Goal: Information Seeking & Learning: Check status

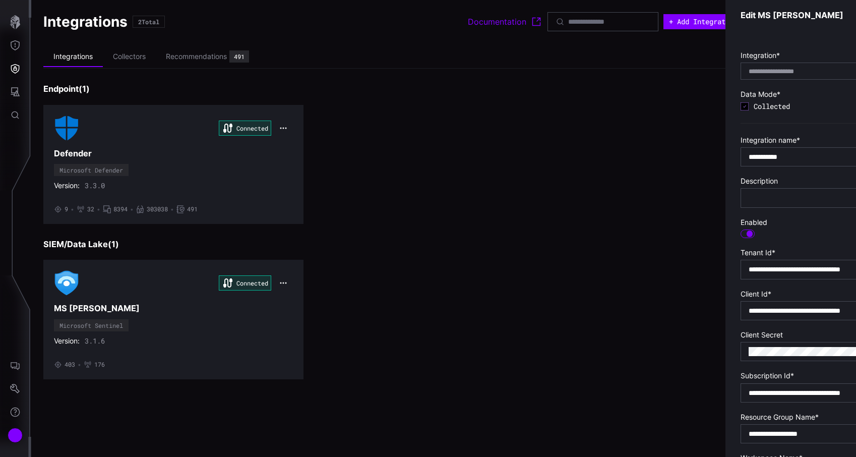
scroll to position [113, 0]
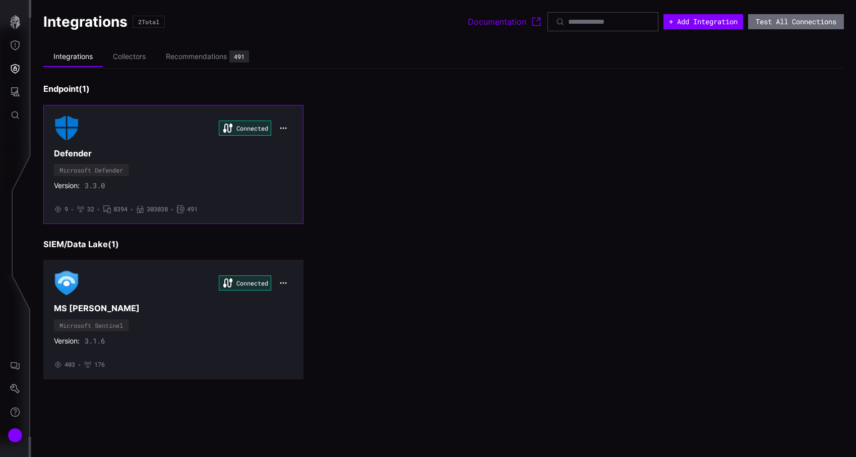
click at [195, 180] on div "Connected Defender Microsoft Defender Version: 3.3.0 • 9 • 32 • 8394 • 303038 •…" at bounding box center [173, 164] width 239 height 98
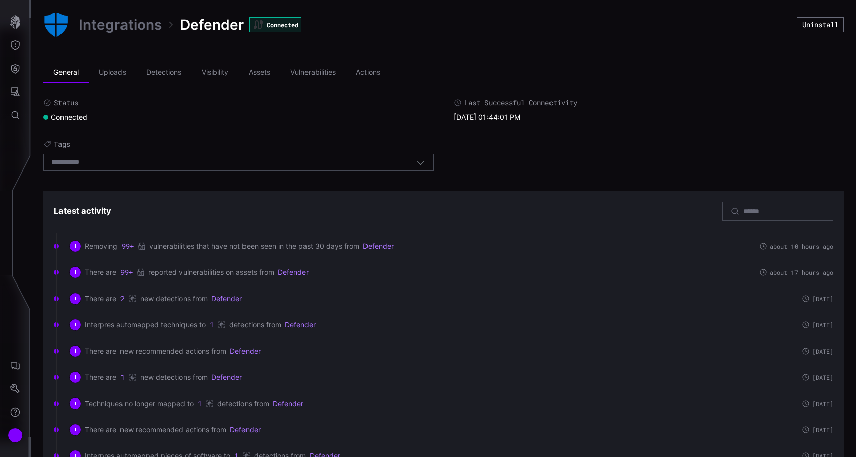
click at [101, 24] on link "Integrations" at bounding box center [120, 25] width 83 height 18
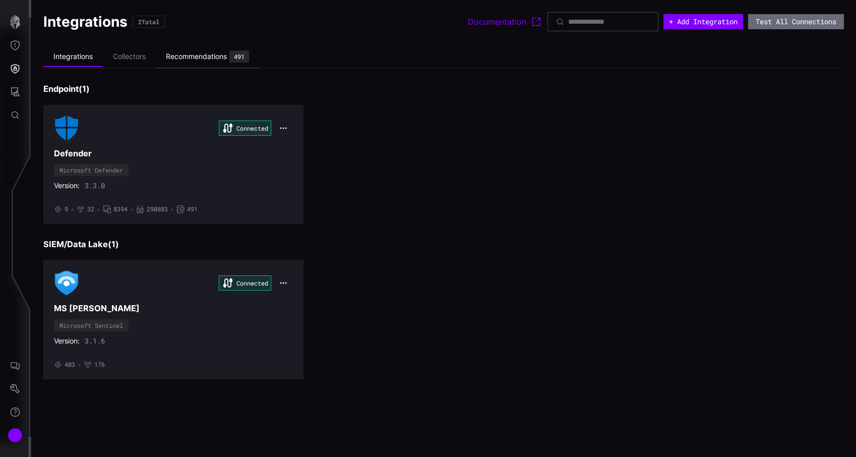
click at [203, 55] on div "Recommendations" at bounding box center [196, 56] width 61 height 9
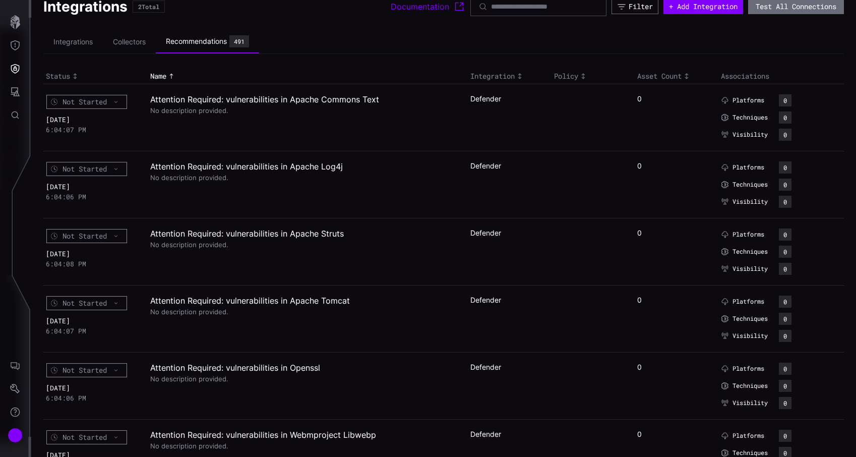
scroll to position [36, 0]
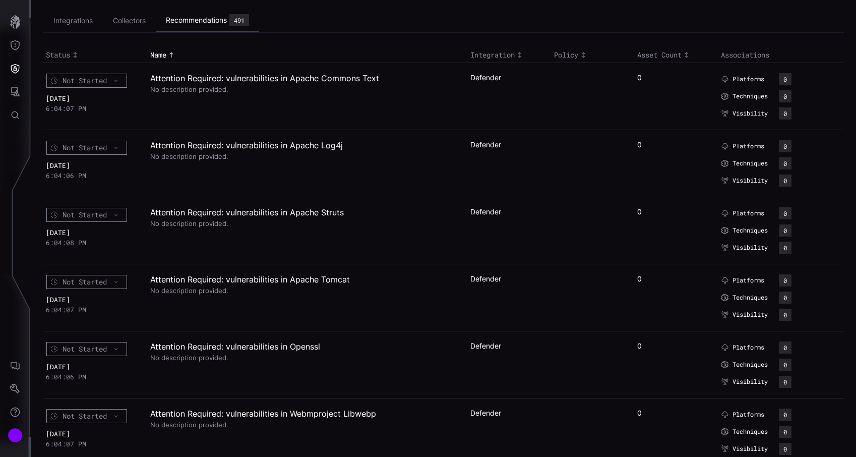
click at [250, 212] on h2 "Attention Required: vulnerabilities in Apache Struts" at bounding box center [303, 212] width 307 height 10
click at [197, 225] on div "No description provided." at bounding box center [303, 222] width 307 height 10
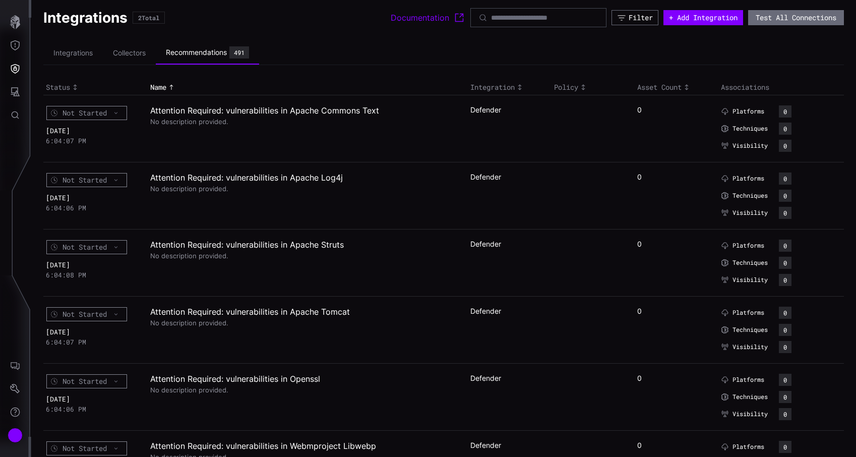
scroll to position [0, 0]
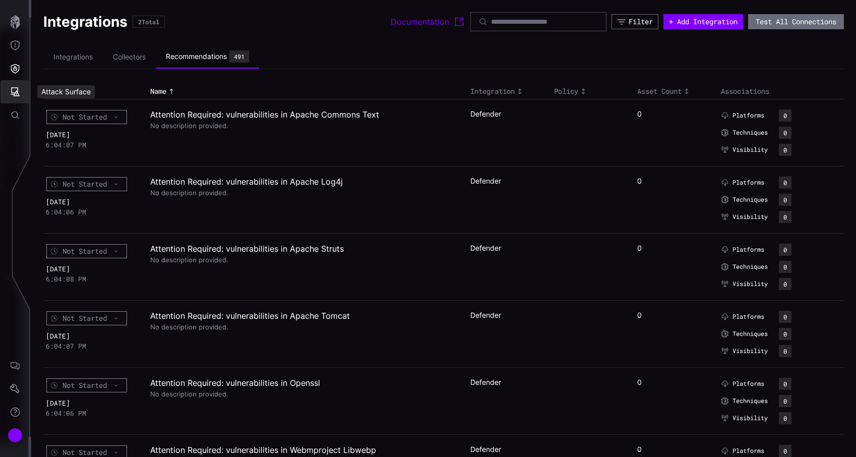
click at [21, 97] on button "Attack Surface" at bounding box center [15, 91] width 29 height 23
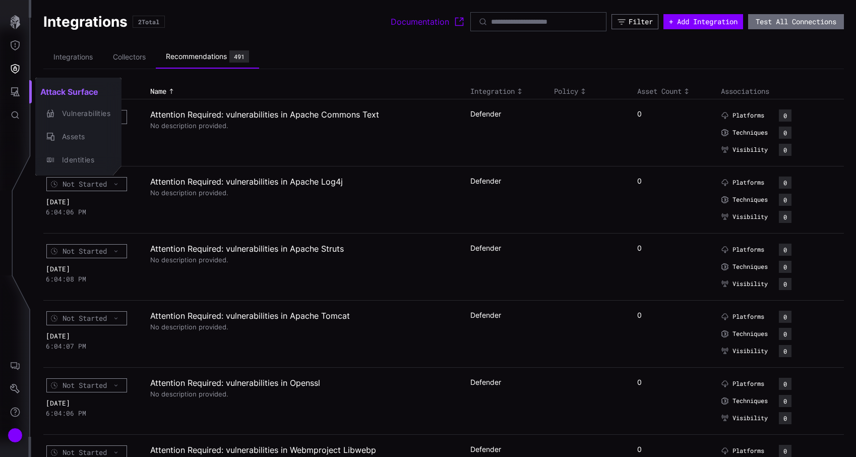
click at [11, 61] on div at bounding box center [428, 228] width 856 height 457
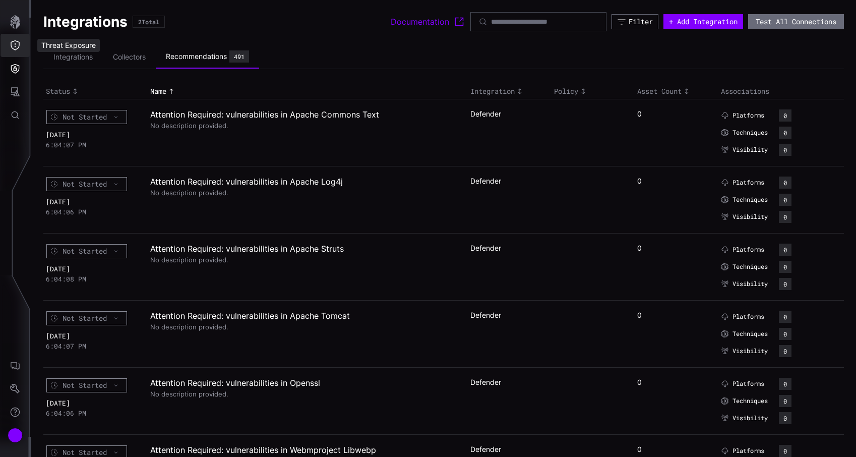
click at [11, 36] on button "Threat Exposure" at bounding box center [15, 45] width 29 height 23
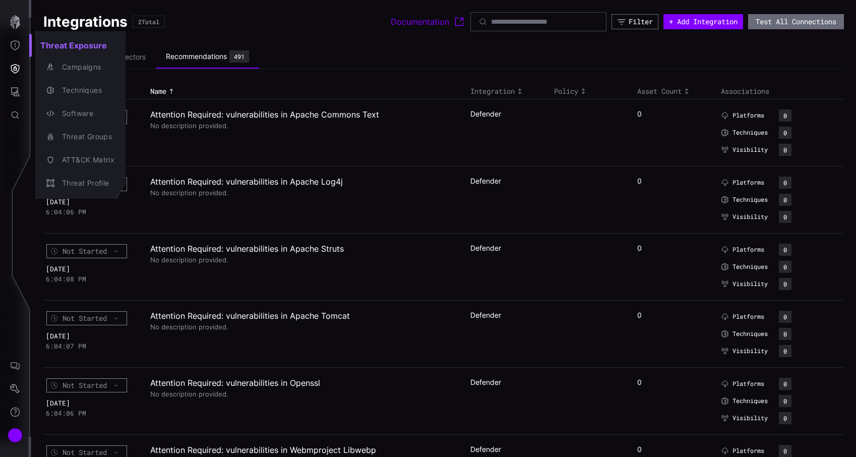
click at [13, 90] on div at bounding box center [428, 228] width 856 height 457
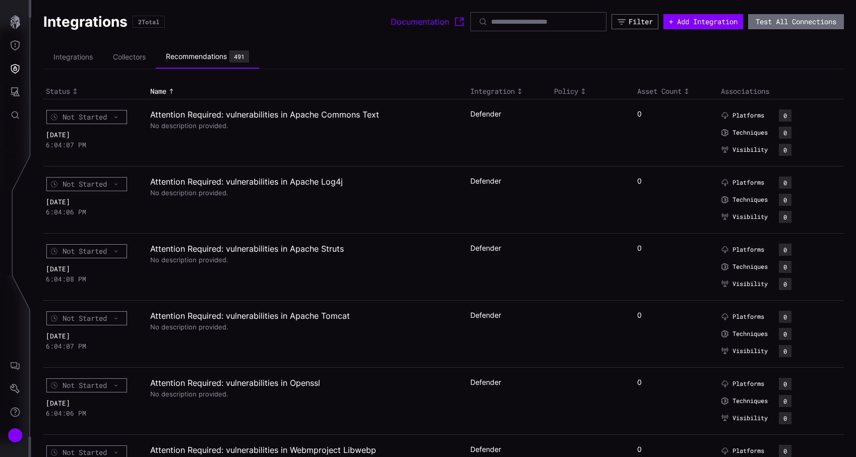
click at [13, 90] on div "Threat Exposure Campaigns Techniques Software Threat Groups ATT&CK Matrix Threa…" at bounding box center [430, 228] width 852 height 457
click at [410, 24] on link "Documentation" at bounding box center [428, 22] width 75 height 12
click at [555, 14] on div at bounding box center [538, 21] width 136 height 19
click at [542, 20] on input at bounding box center [539, 21] width 96 height 9
paste input "**********"
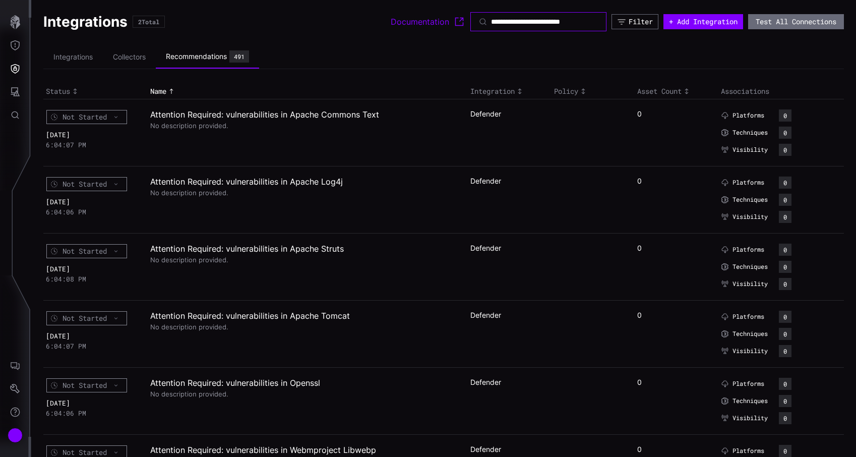
scroll to position [0, 19]
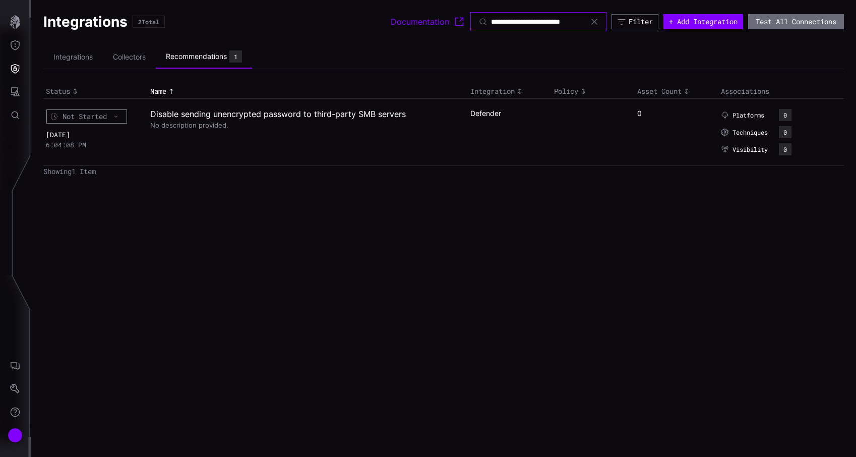
type input "**********"
click at [349, 113] on h2 "Disable sending unencrypted password to third-party SMB servers" at bounding box center [303, 114] width 307 height 10
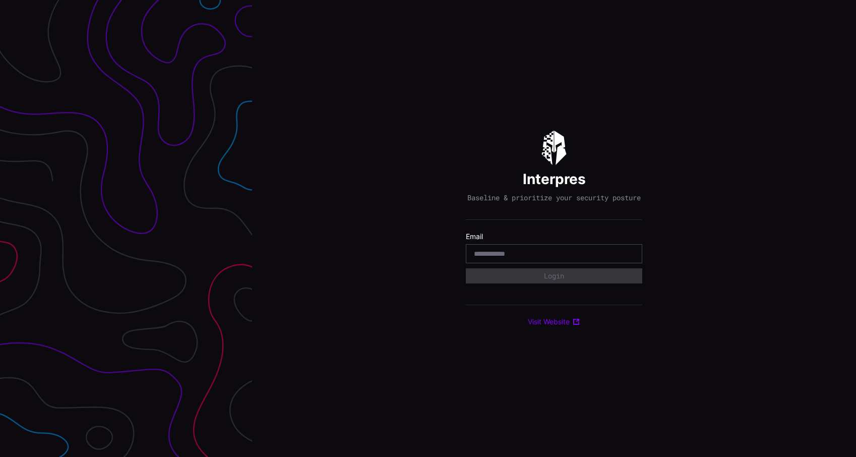
click at [526, 257] on input "email" at bounding box center [554, 253] width 160 height 9
click at [855, 259] on com-1password-button at bounding box center [856, 228] width 0 height 457
click at [501, 258] on input "email" at bounding box center [554, 253] width 160 height 9
type input "*"
click at [855, 255] on com-1password-button at bounding box center [856, 228] width 0 height 457
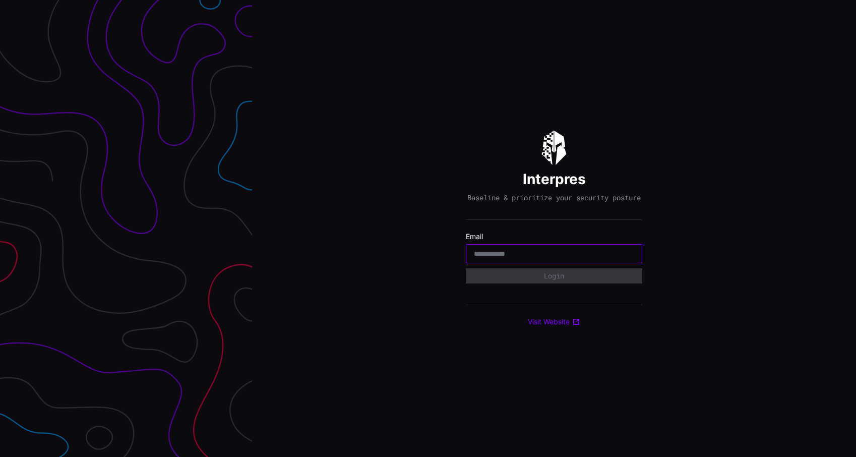
click at [855, 260] on com-1password-button at bounding box center [856, 228] width 0 height 457
click at [479, 444] on div "Interpres Baseline & prioritize your security posture Email Login Visit Website" at bounding box center [554, 228] width 604 height 457
click at [513, 258] on input "email" at bounding box center [554, 253] width 160 height 9
type input "**********"
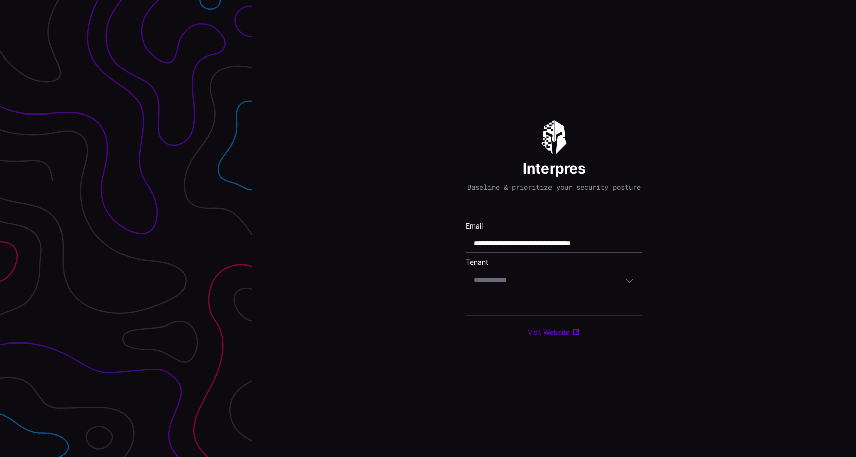
click at [532, 284] on div "Select Tenant" at bounding box center [549, 280] width 151 height 9
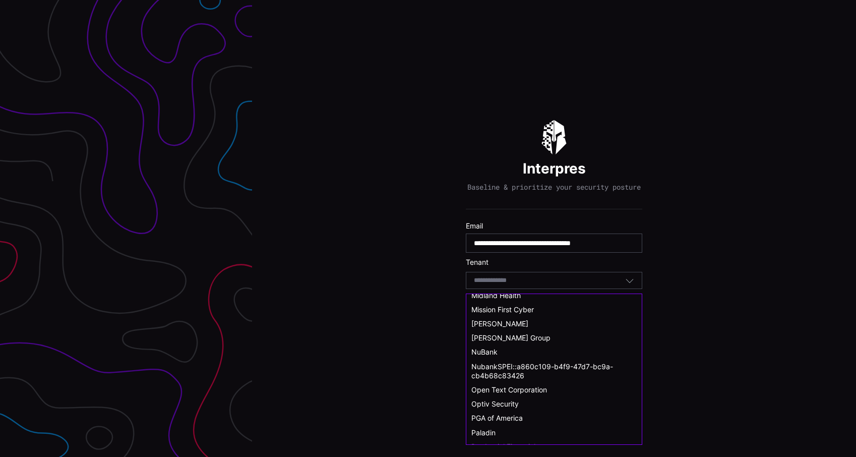
scroll to position [360, 0]
click at [529, 341] on span "[PERSON_NAME] Group" at bounding box center [510, 338] width 79 height 9
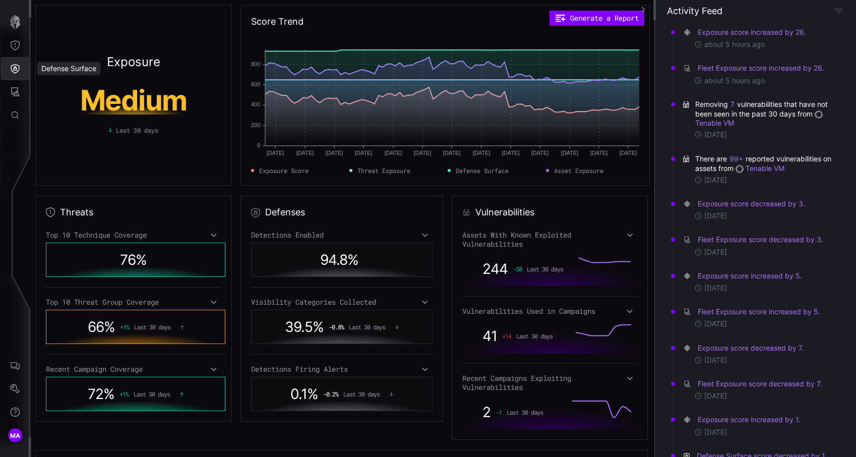
click at [9, 74] on button "Defense Surface" at bounding box center [15, 68] width 29 height 23
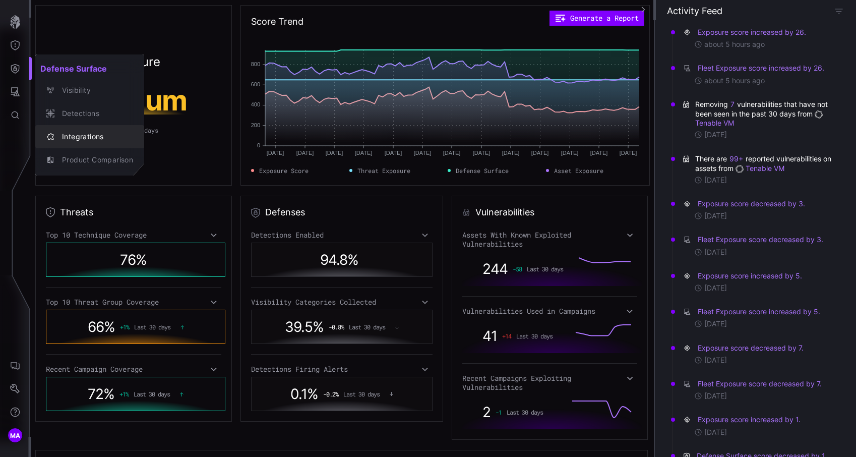
click at [69, 129] on button "Integrations" at bounding box center [89, 136] width 109 height 23
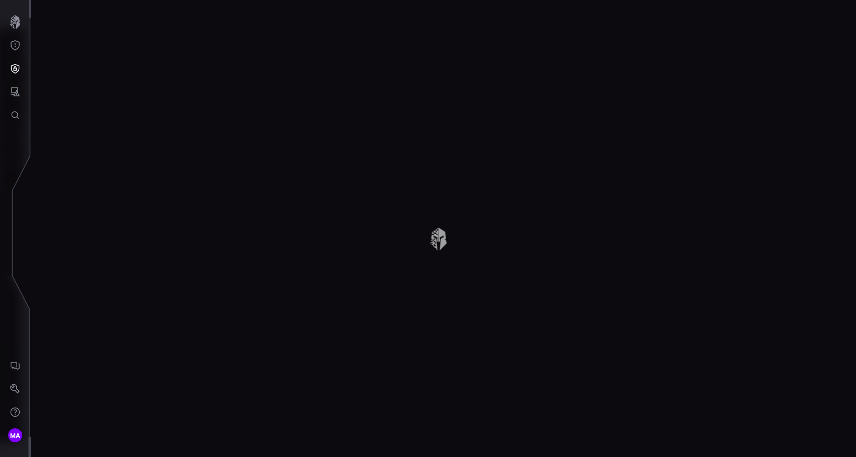
click at [69, 129] on div at bounding box center [443, 228] width 825 height 457
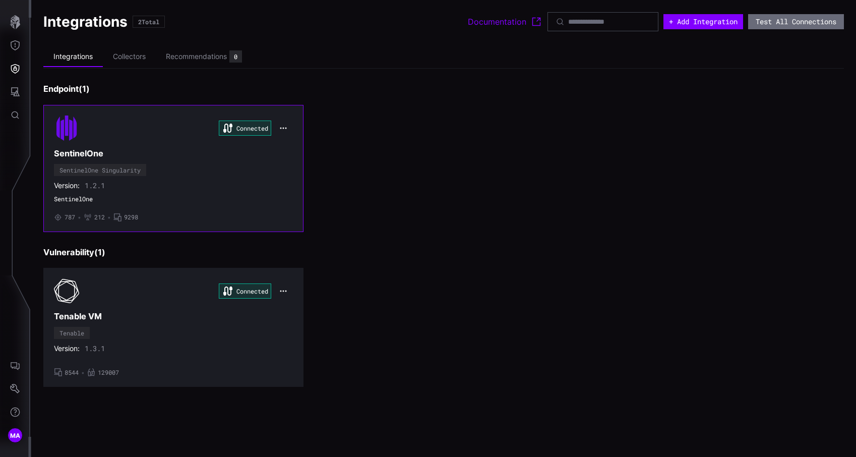
click at [219, 166] on div "Connected SentinelOne SentinelOne Singularity Version: 1.2.1 SentinelOne • 787 …" at bounding box center [173, 168] width 239 height 106
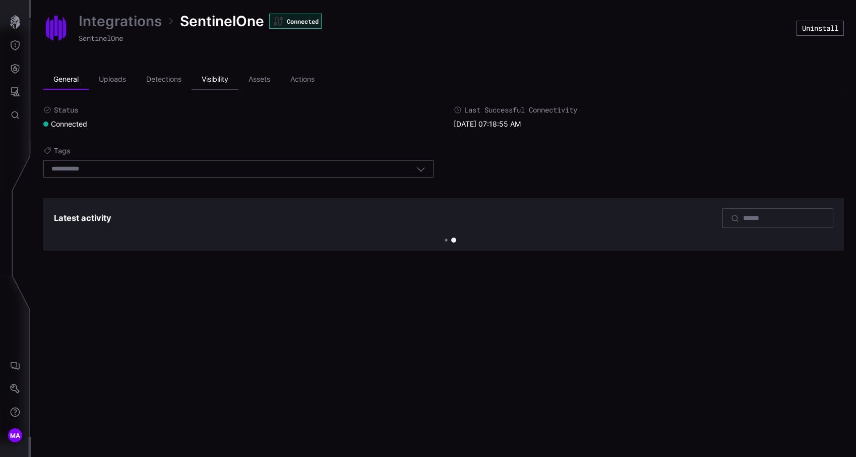
click at [223, 78] on li "Visibility" at bounding box center [215, 80] width 47 height 20
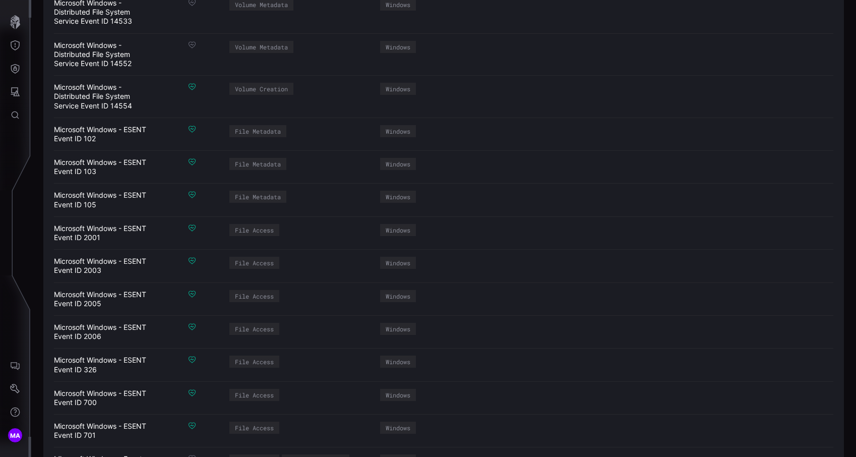
scroll to position [322, 0]
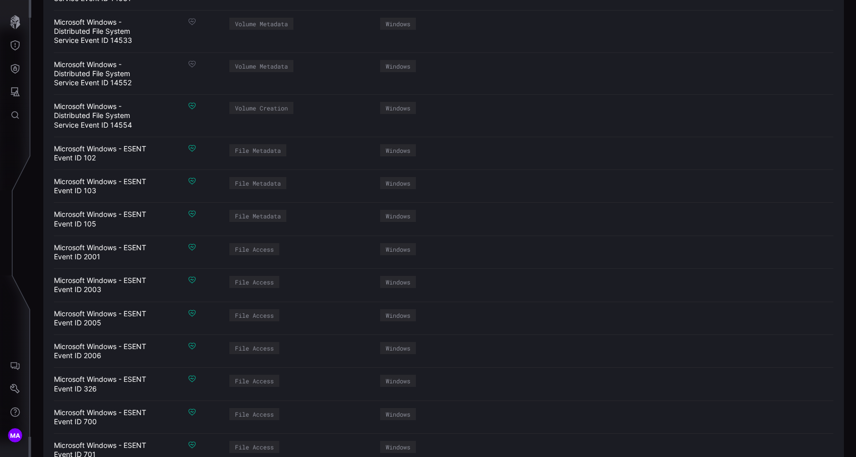
click at [104, 71] on div "Microsoft Windows - Distributed File System Service Event ID 14552" at bounding box center [104, 74] width 101 height 28
click at [192, 62] on icon at bounding box center [192, 64] width 8 height 8
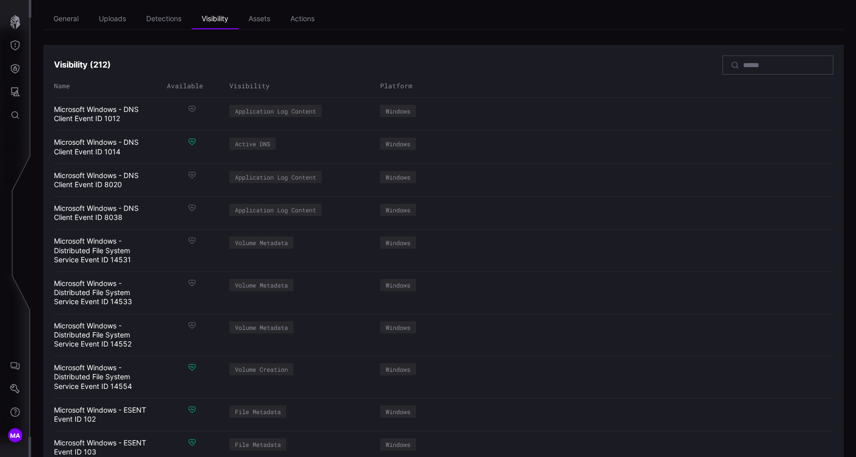
scroll to position [60, 0]
